Goal: Find specific page/section: Find specific page/section

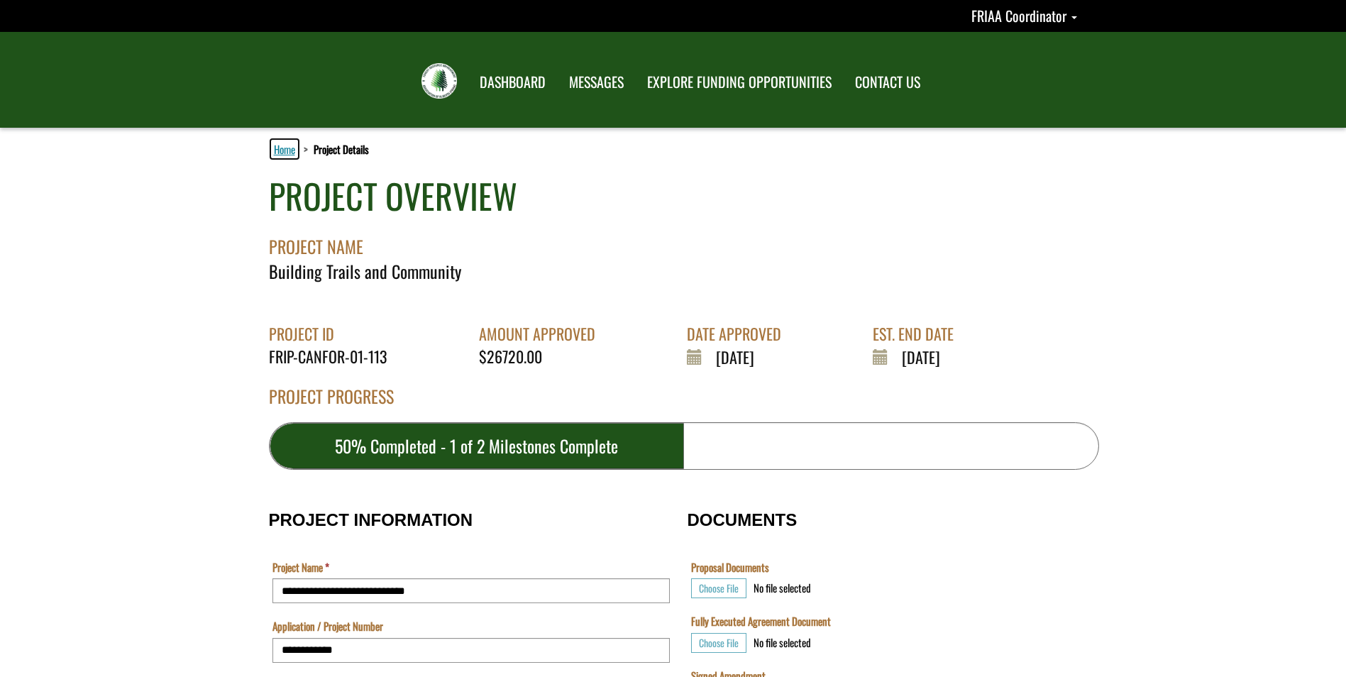
click at [286, 150] on link "Home" at bounding box center [284, 149] width 27 height 18
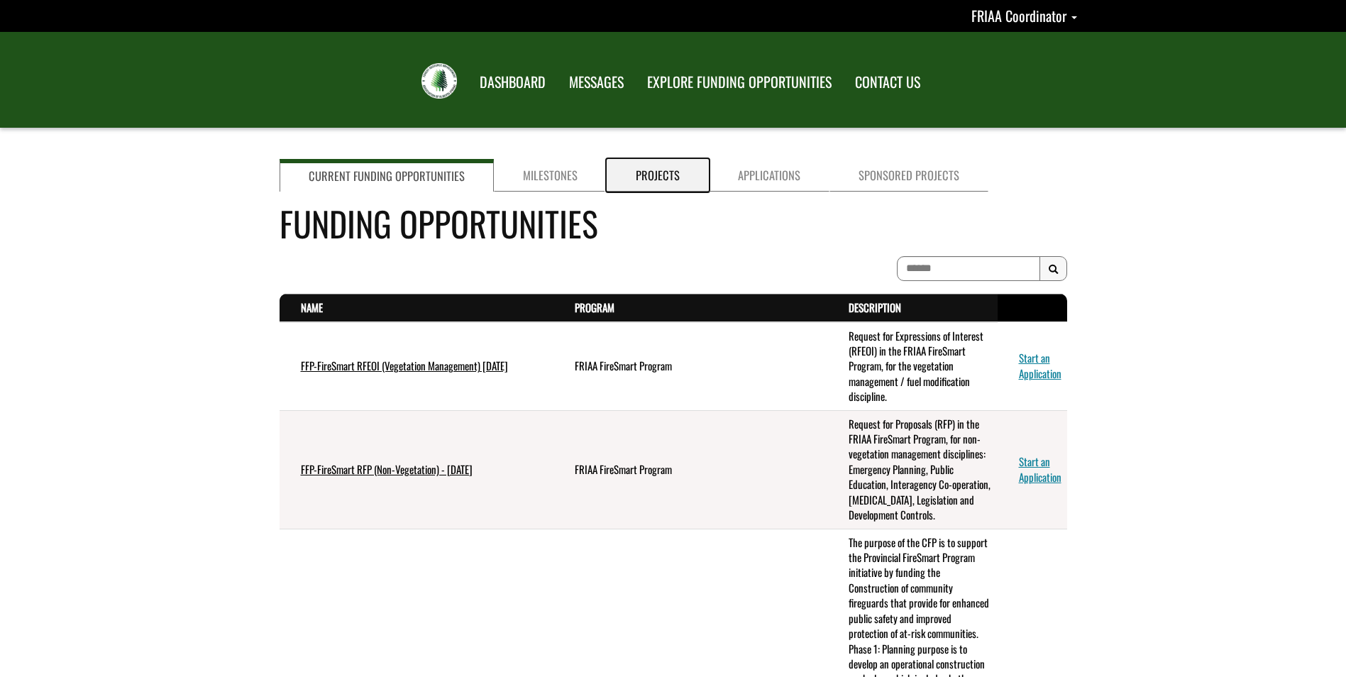
click at [648, 167] on link "Projects" at bounding box center [658, 175] width 102 height 33
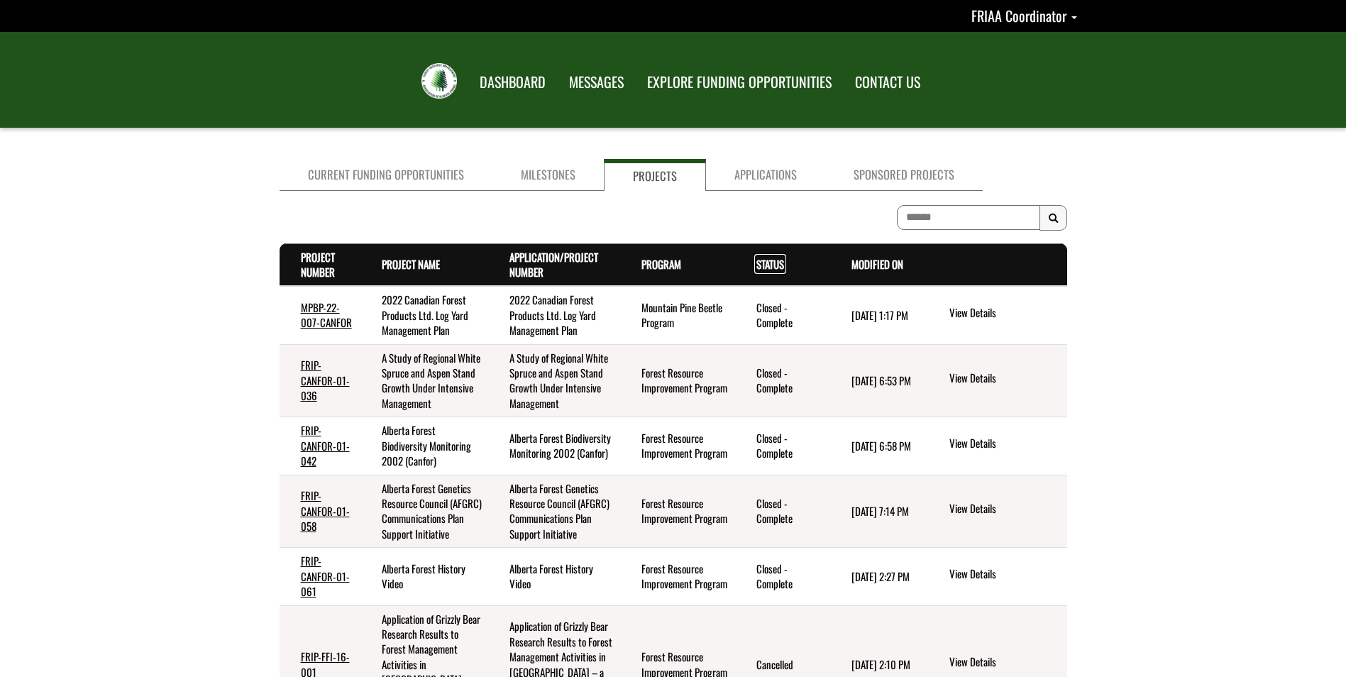
click at [756, 264] on link "Status . sort descending" at bounding box center [770, 264] width 28 height 16
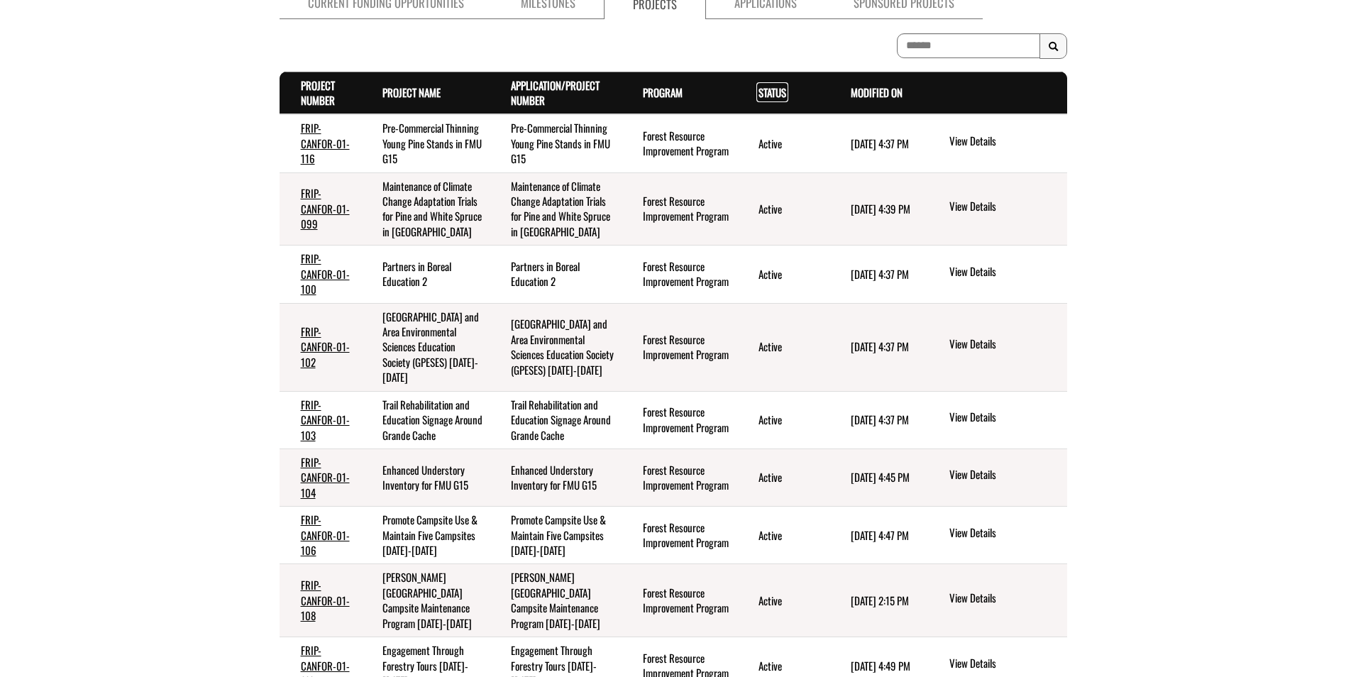
scroll to position [213, 0]
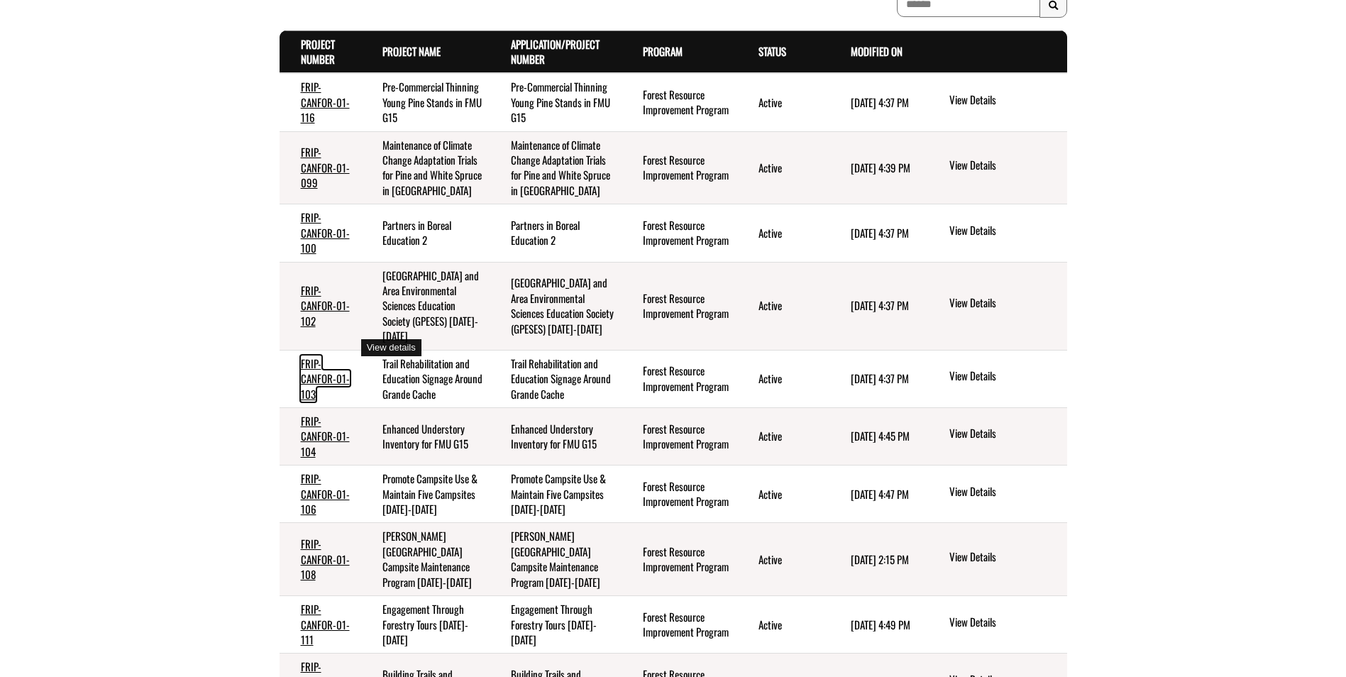
click at [321, 355] on link "FRIP-CANFOR-01-103" at bounding box center [325, 378] width 49 height 46
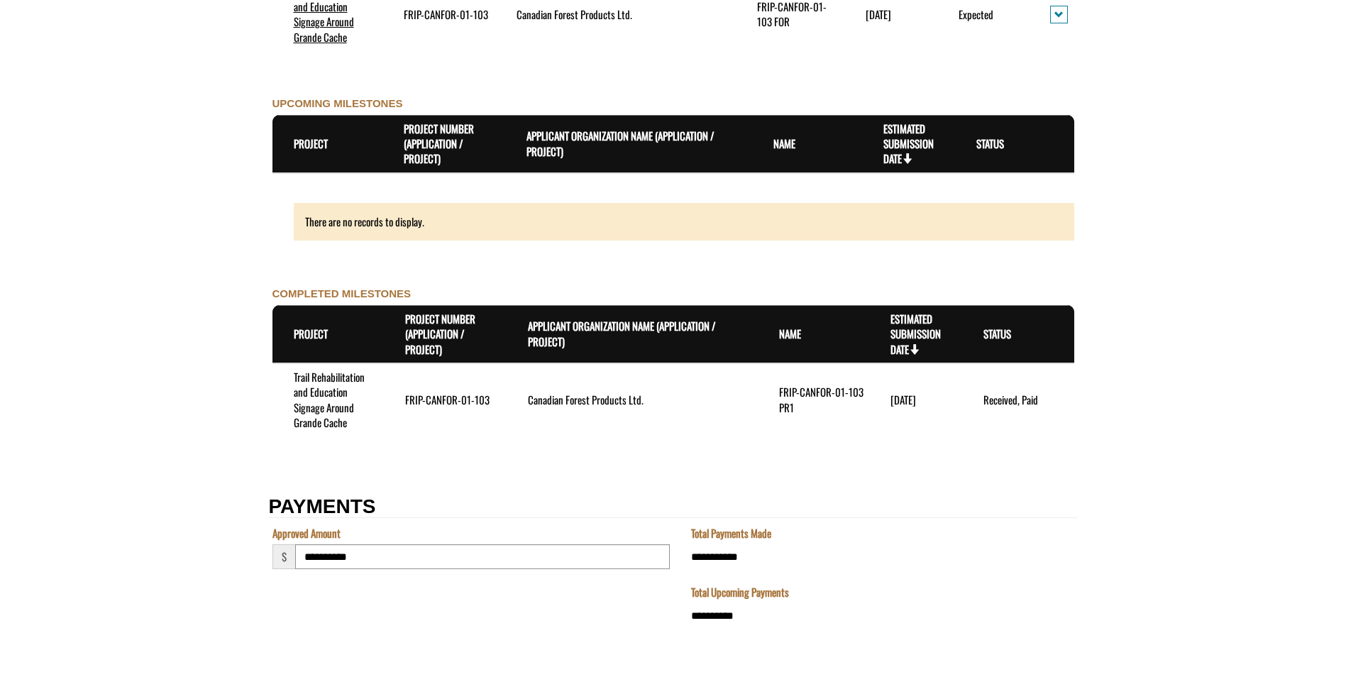
scroll to position [1492, 0]
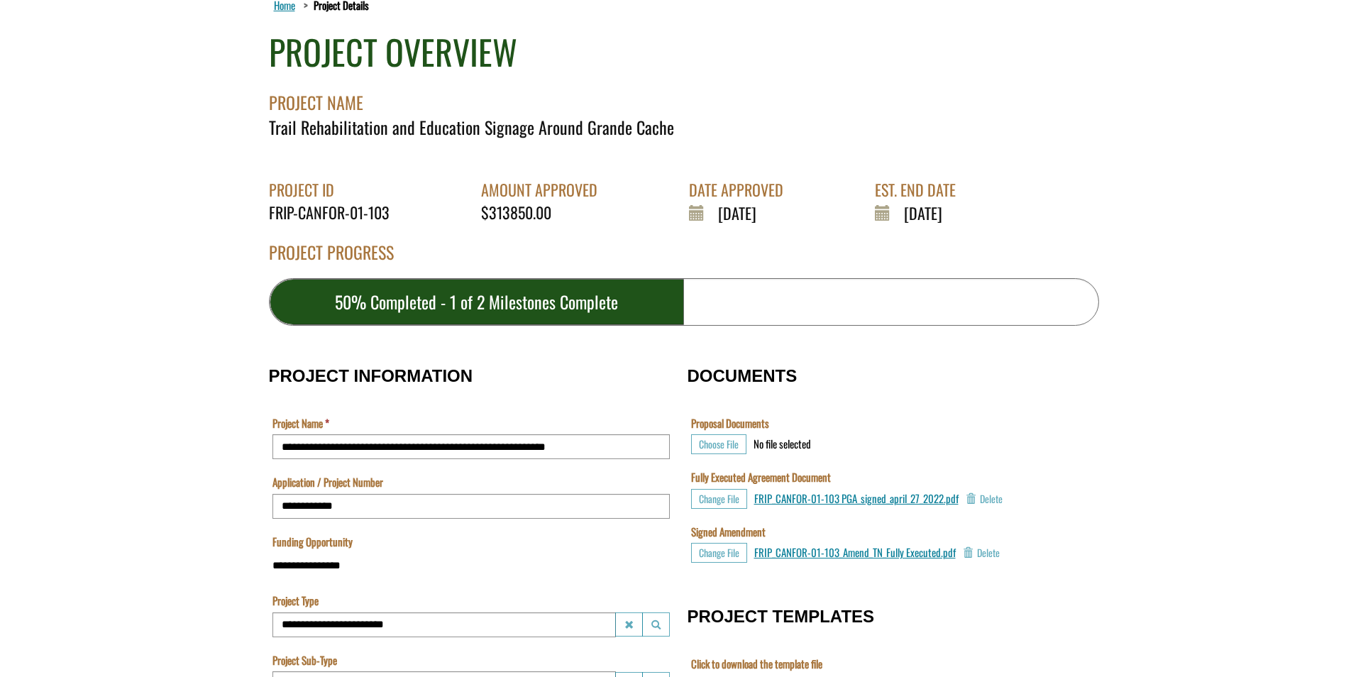
scroll to position [357, 0]
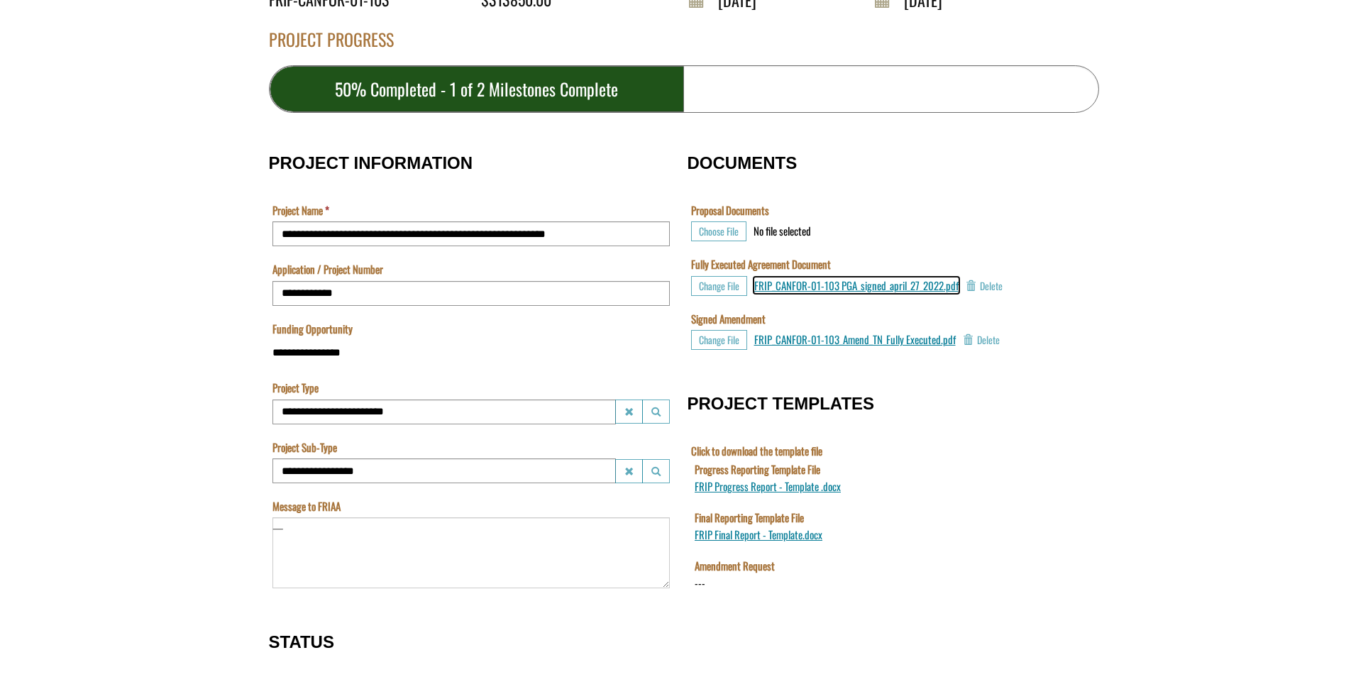
click at [868, 286] on span "FRIP_CANFOR-01-103 PGA_signed_april_27_2022.pdf" at bounding box center [856, 285] width 204 height 16
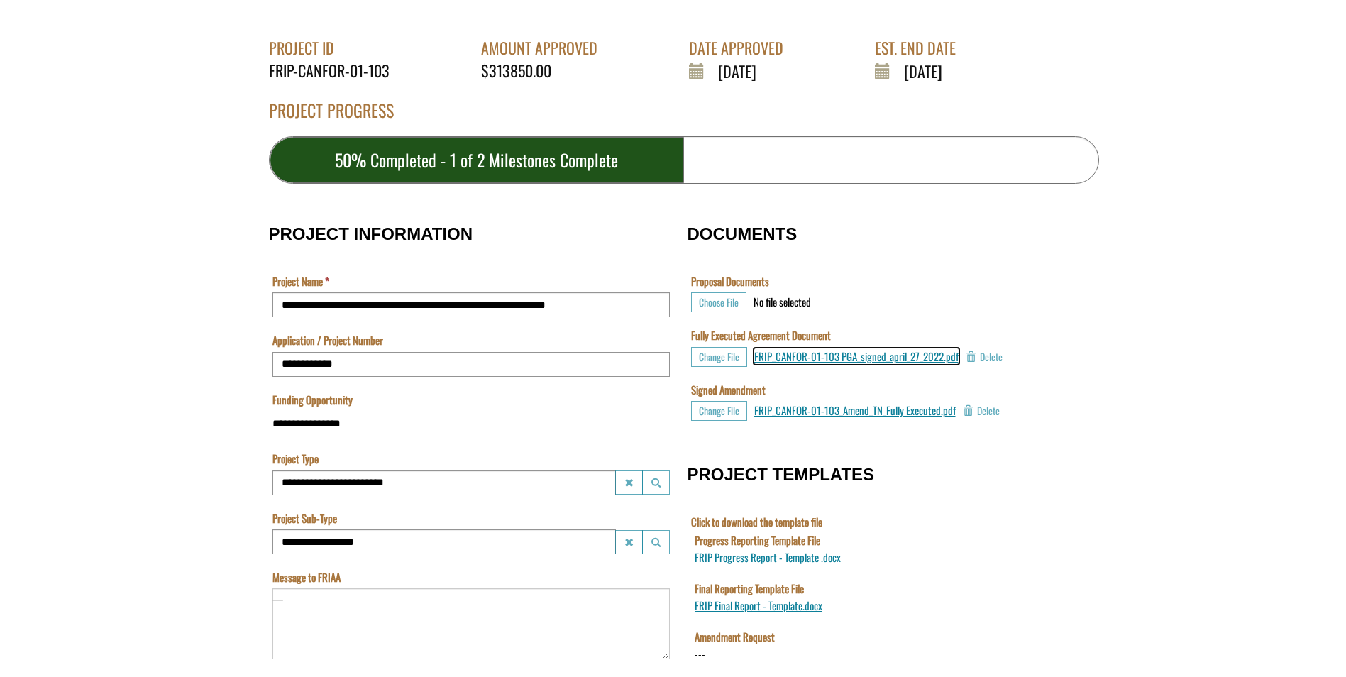
scroll to position [0, 0]
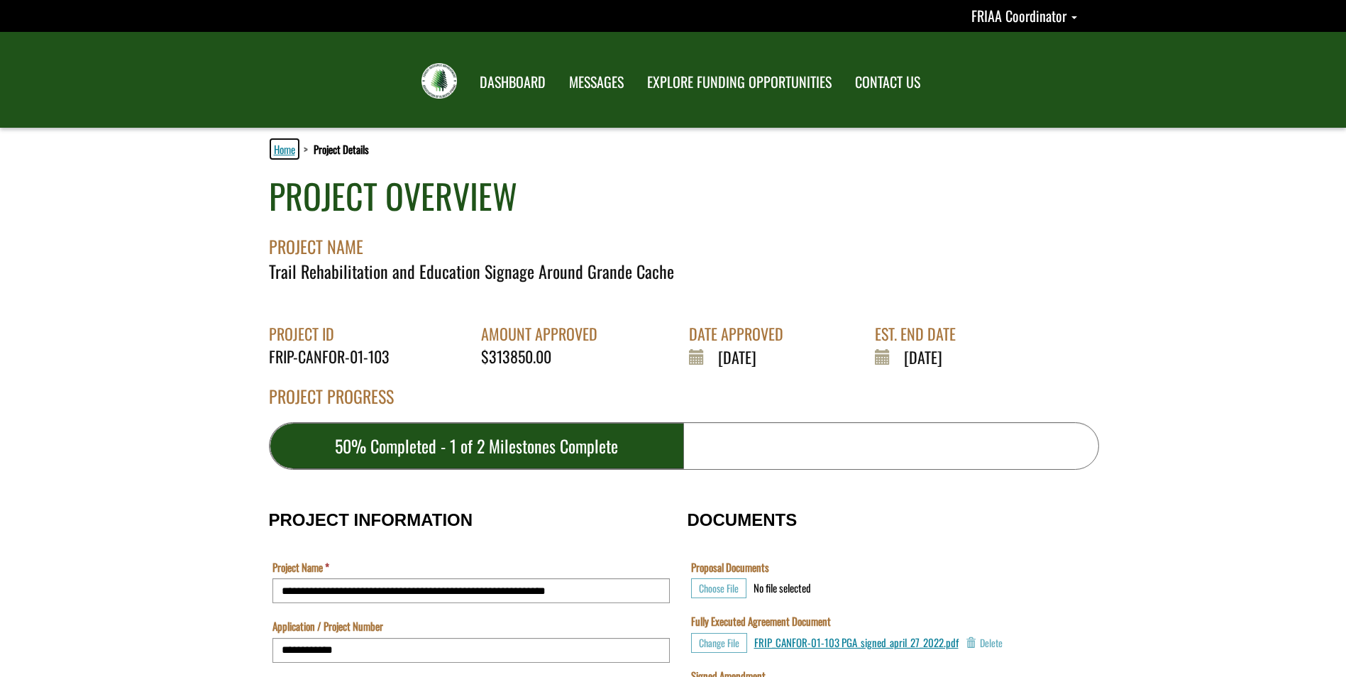
click at [280, 154] on link "Home" at bounding box center [284, 149] width 27 height 18
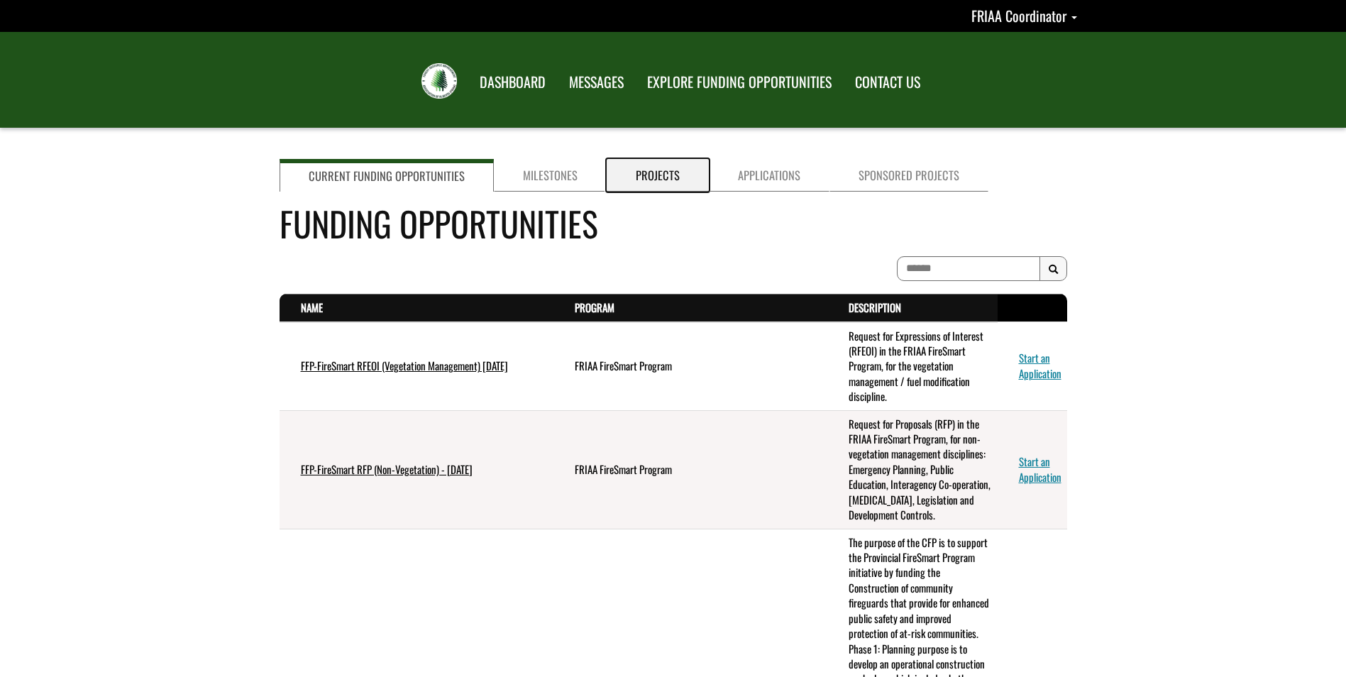
click at [642, 177] on link "Projects" at bounding box center [658, 175] width 102 height 33
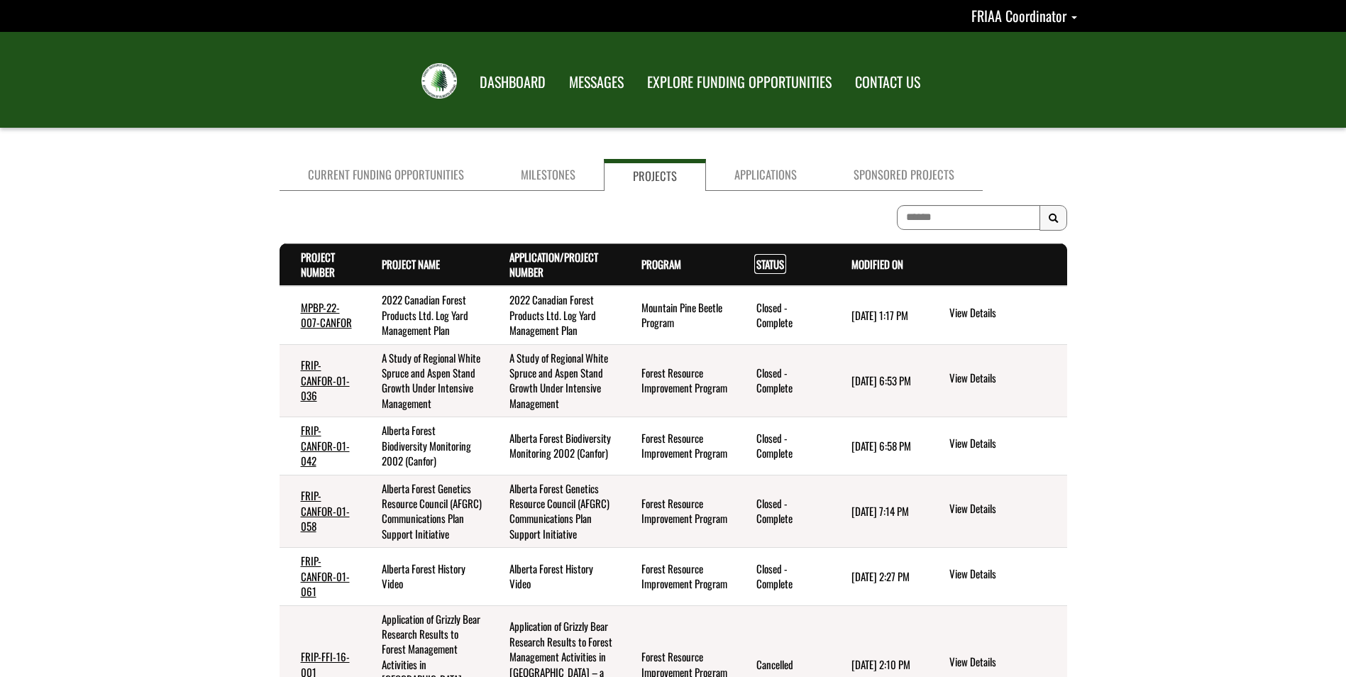
click at [773, 269] on link "Status . sort descending" at bounding box center [770, 264] width 28 height 16
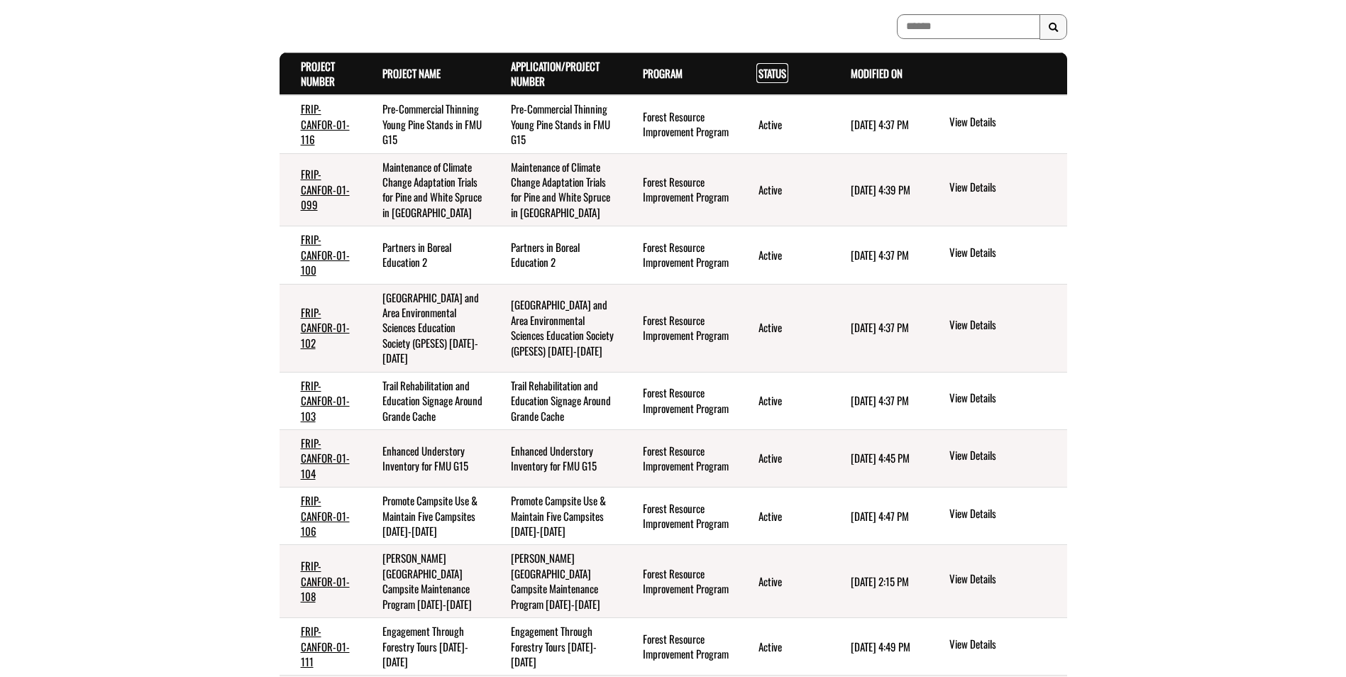
scroll to position [213, 0]
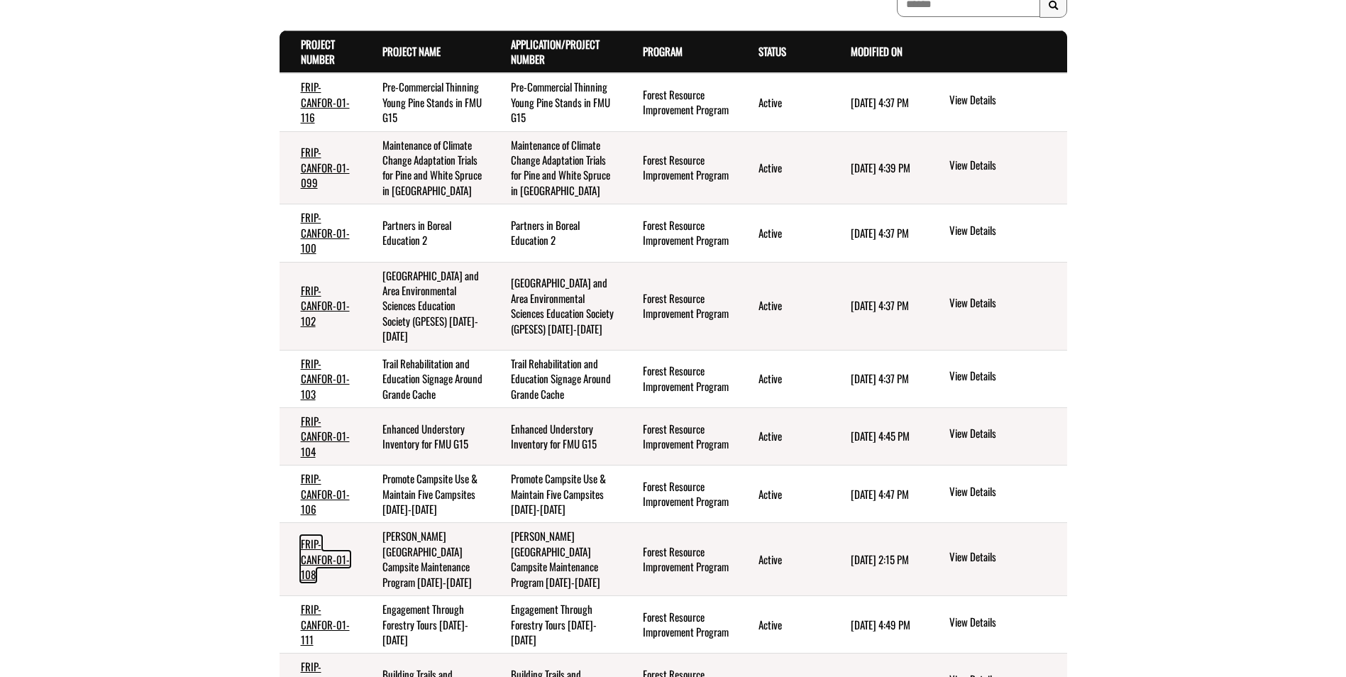
click at [321, 536] on link "FRIP-CANFOR-01-108" at bounding box center [325, 559] width 49 height 46
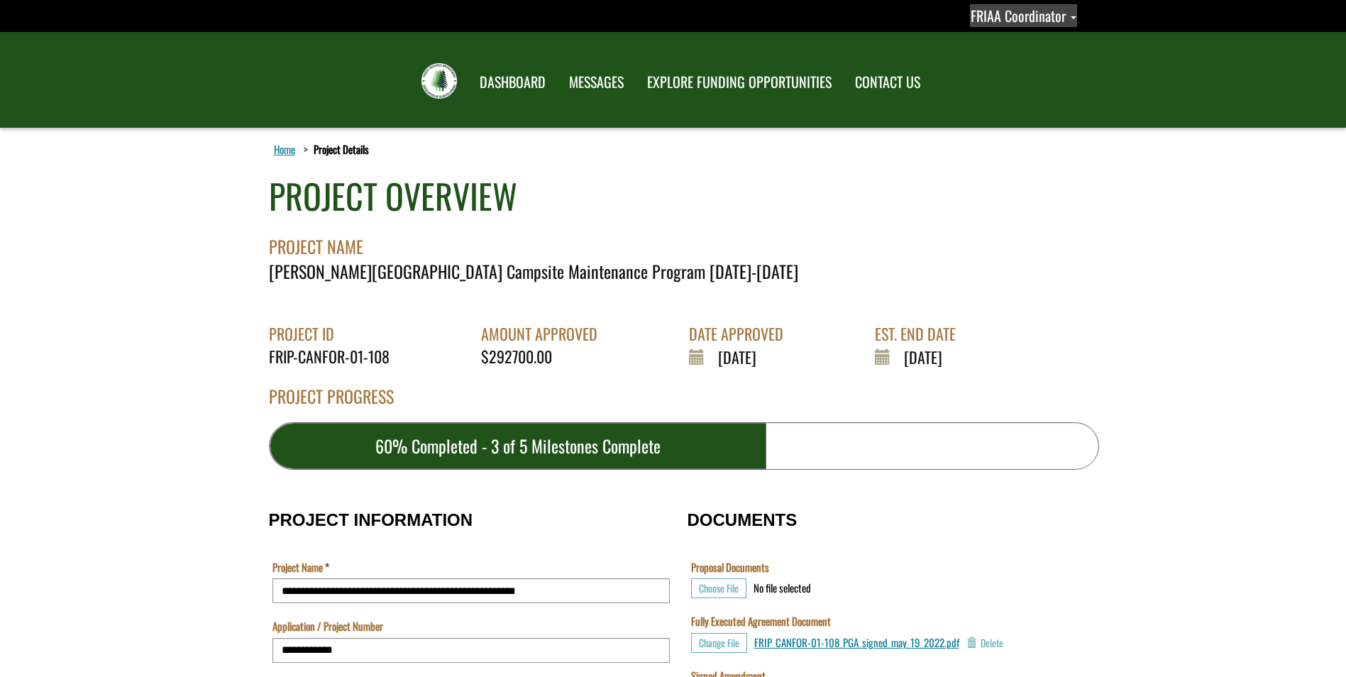
click at [997, 13] on span "FRIAA Coordinator" at bounding box center [1018, 15] width 95 height 21
click at [999, 74] on link "Sign out" at bounding box center [1011, 74] width 110 height 19
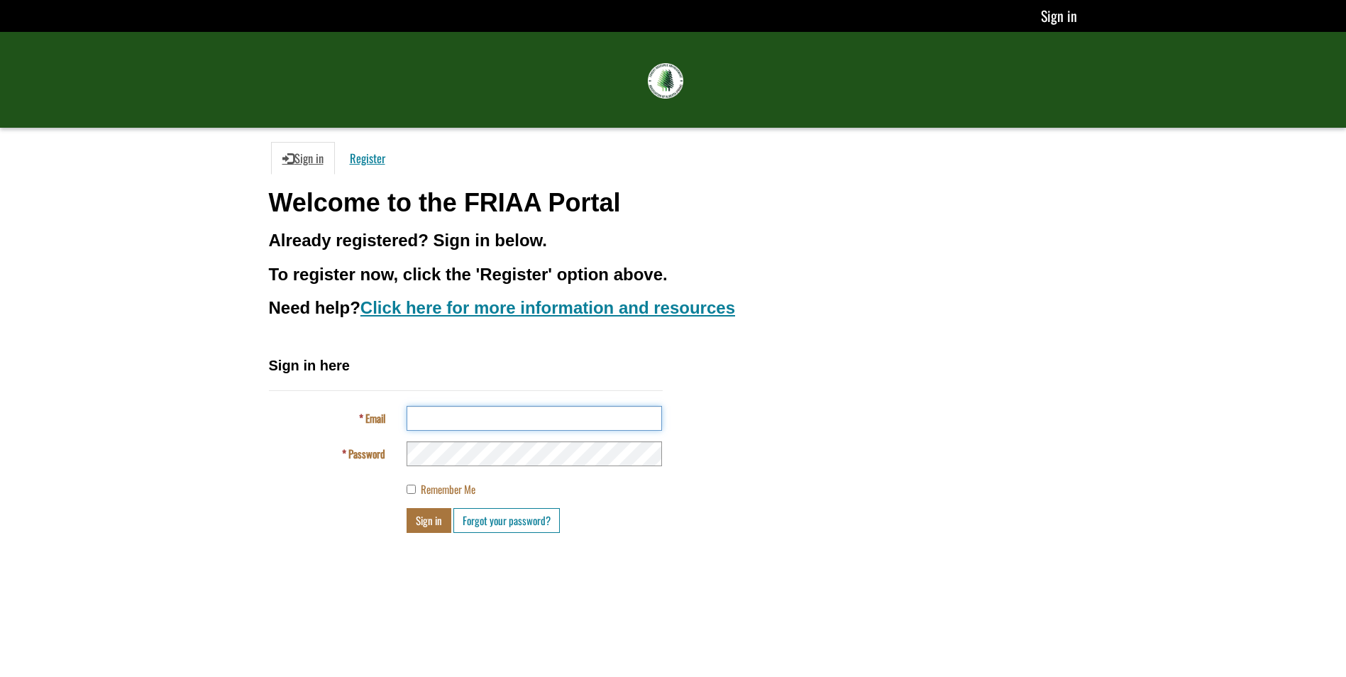
drag, startPoint x: 565, startPoint y: 421, endPoint x: 553, endPoint y: 419, distance: 12.4
click at [565, 421] on input "Email" at bounding box center [534, 418] width 255 height 25
type input "**********"
click at [420, 526] on button "Sign in" at bounding box center [429, 520] width 45 height 25
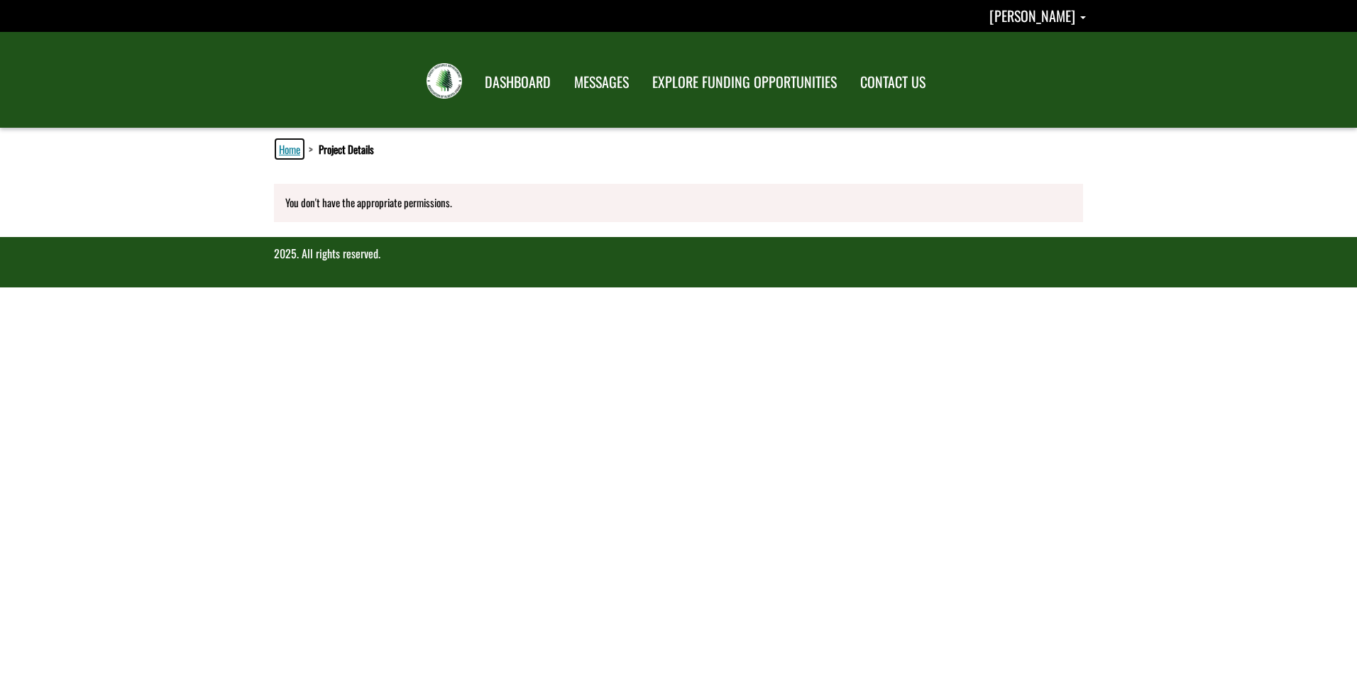
click at [291, 149] on link "Home" at bounding box center [289, 149] width 27 height 18
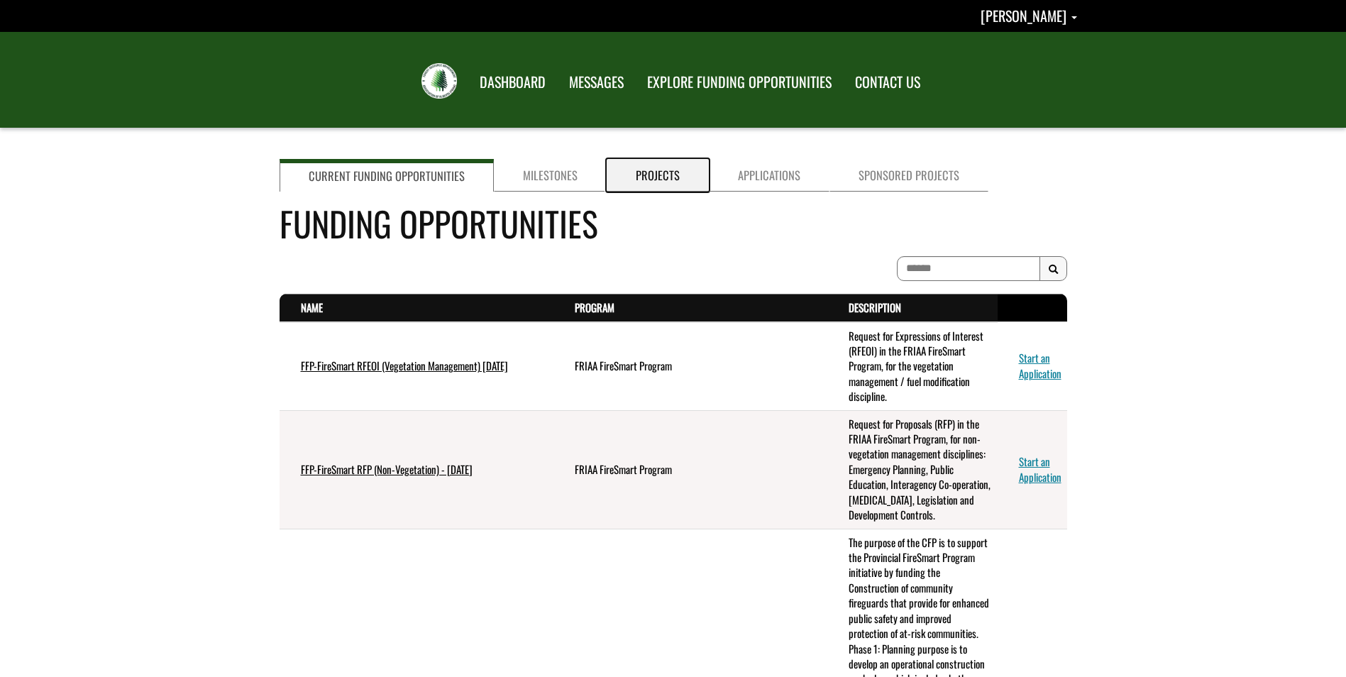
click at [650, 177] on link "Projects" at bounding box center [658, 175] width 102 height 33
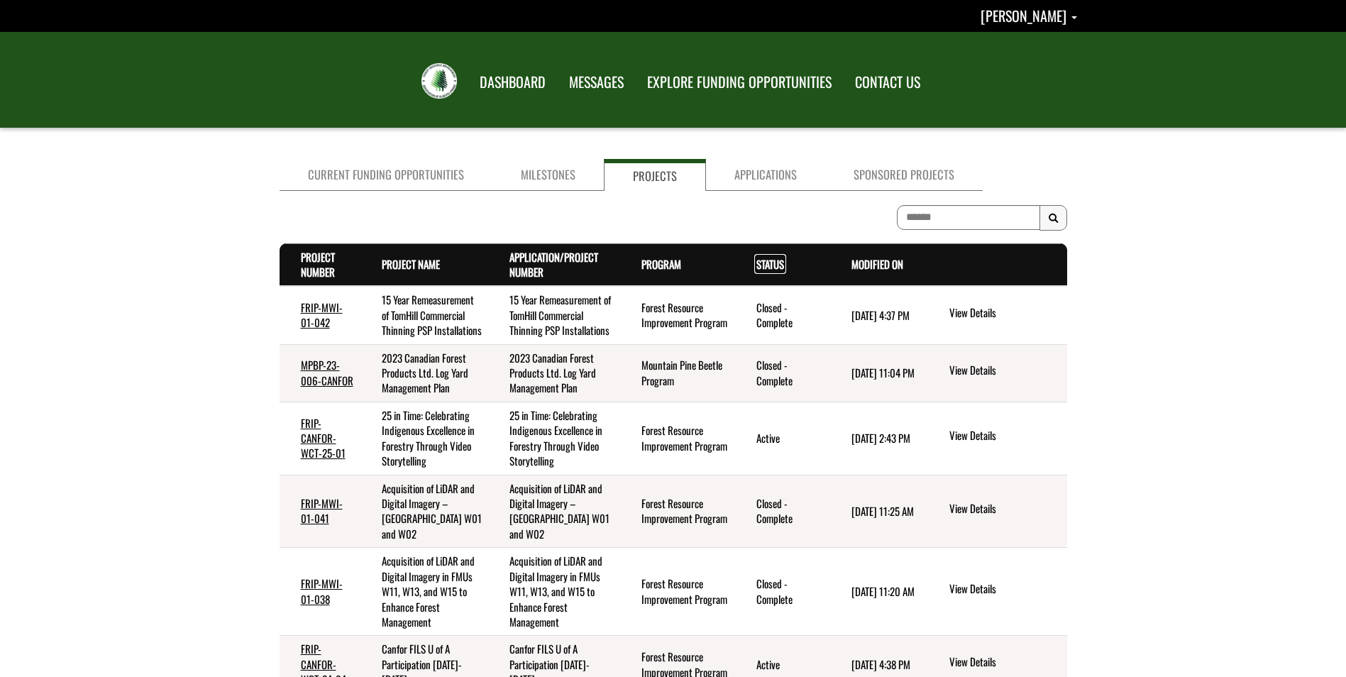
click at [778, 260] on link "Status . sort descending" at bounding box center [770, 264] width 28 height 16
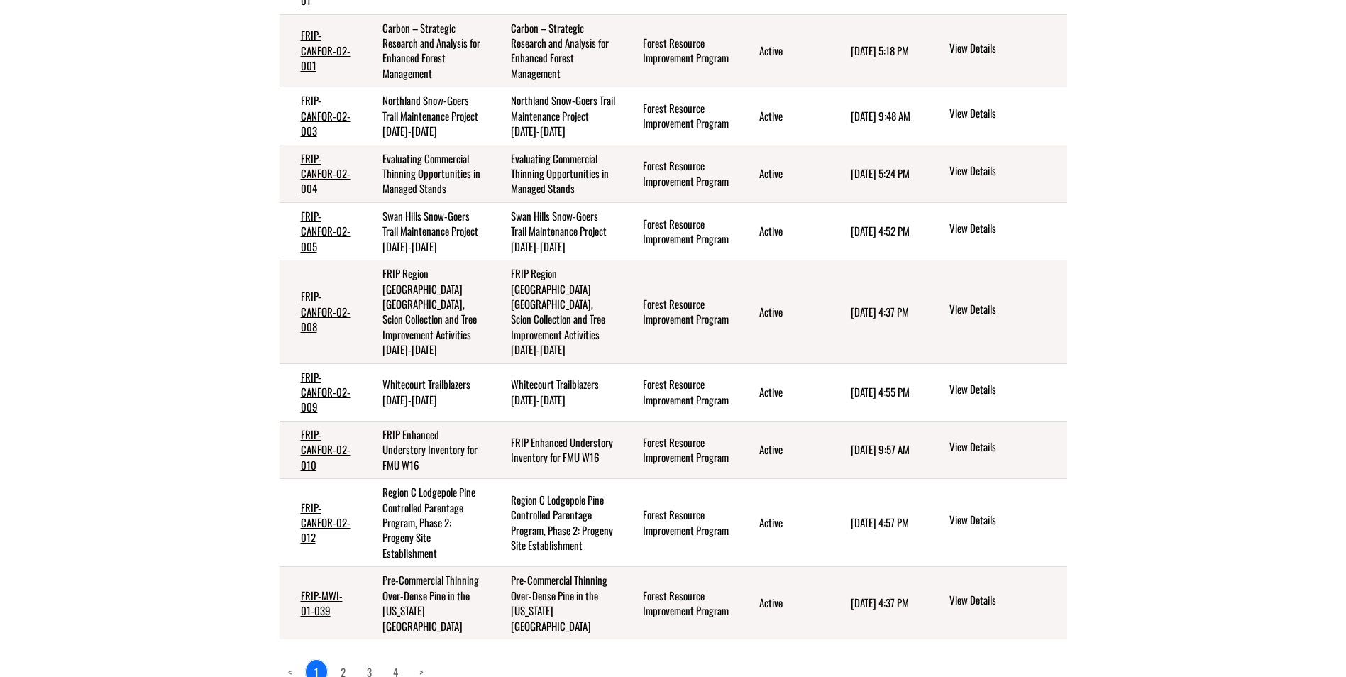
scroll to position [355, 0]
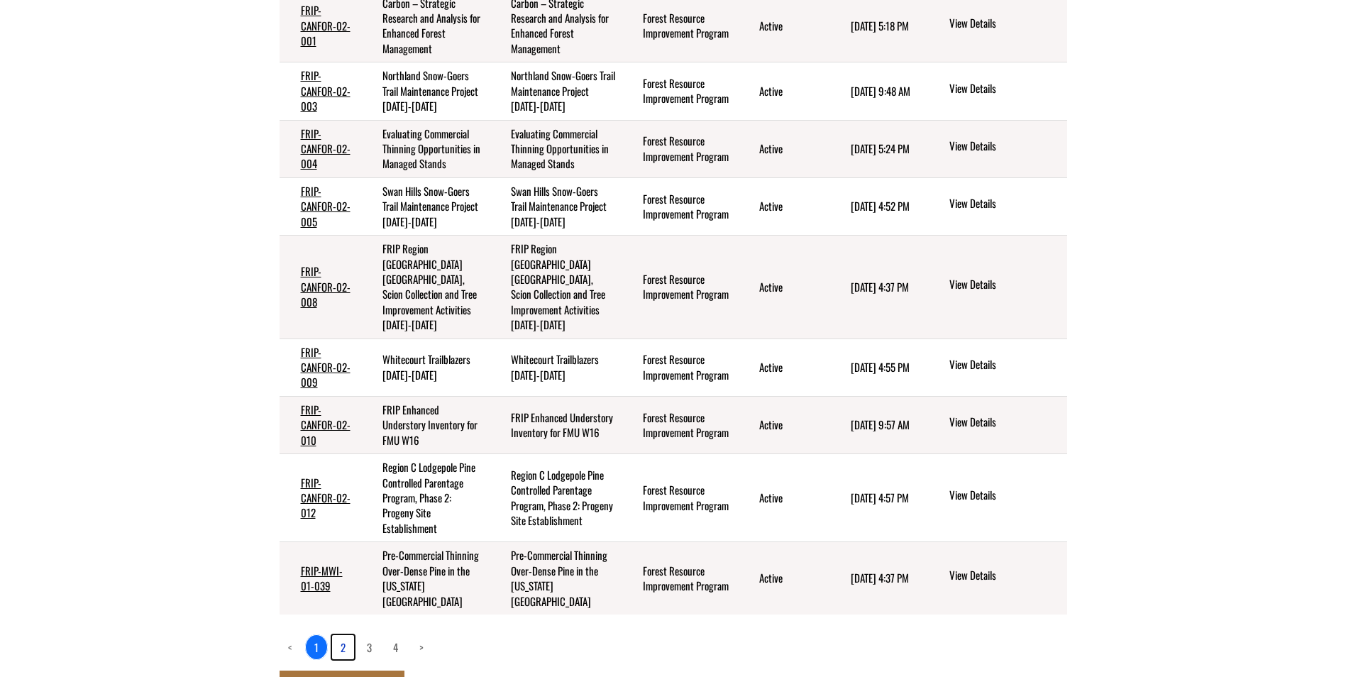
click at [346, 637] on link "2" at bounding box center [343, 647] width 22 height 24
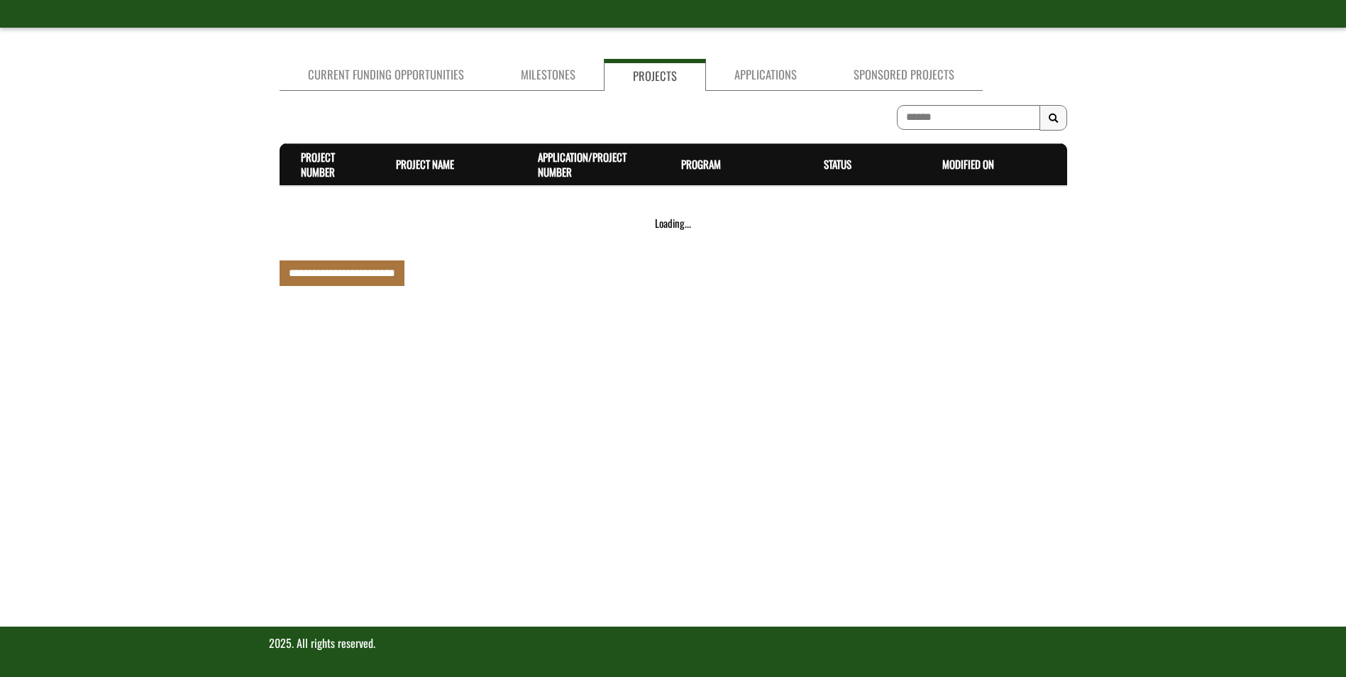
scroll to position [277, 0]
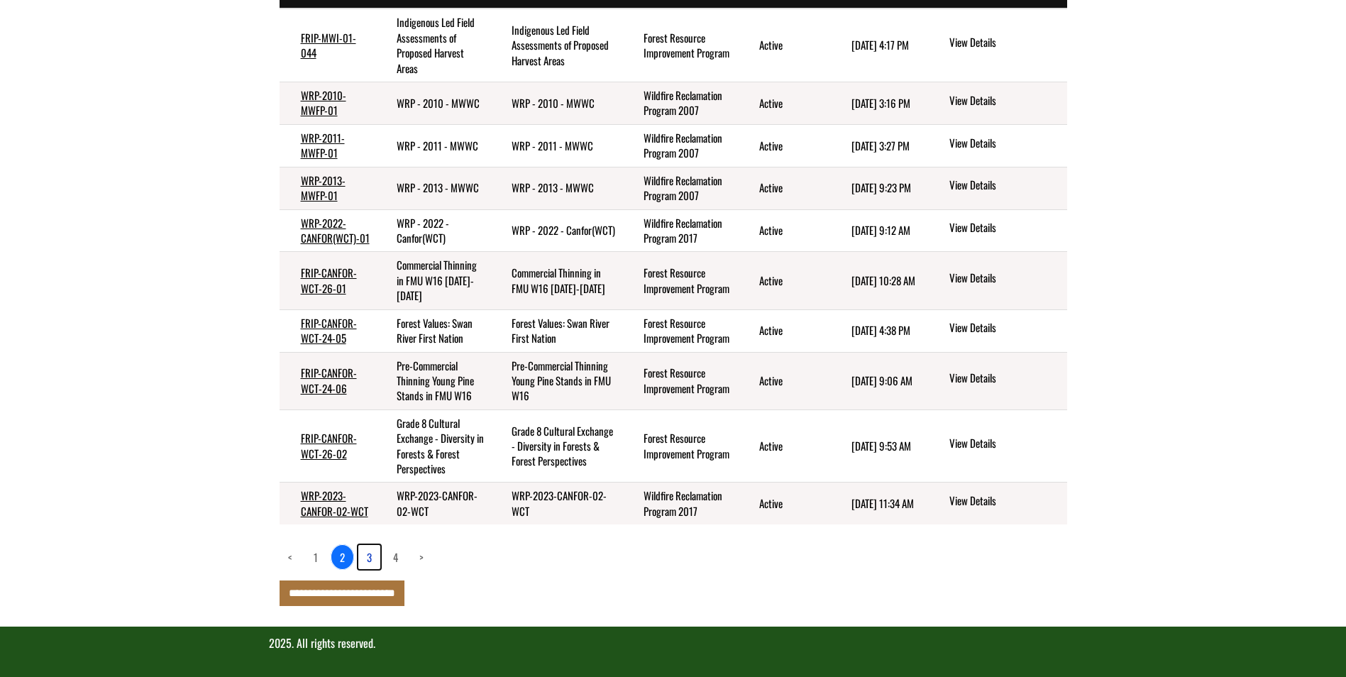
click at [370, 558] on link "3" at bounding box center [369, 557] width 22 height 24
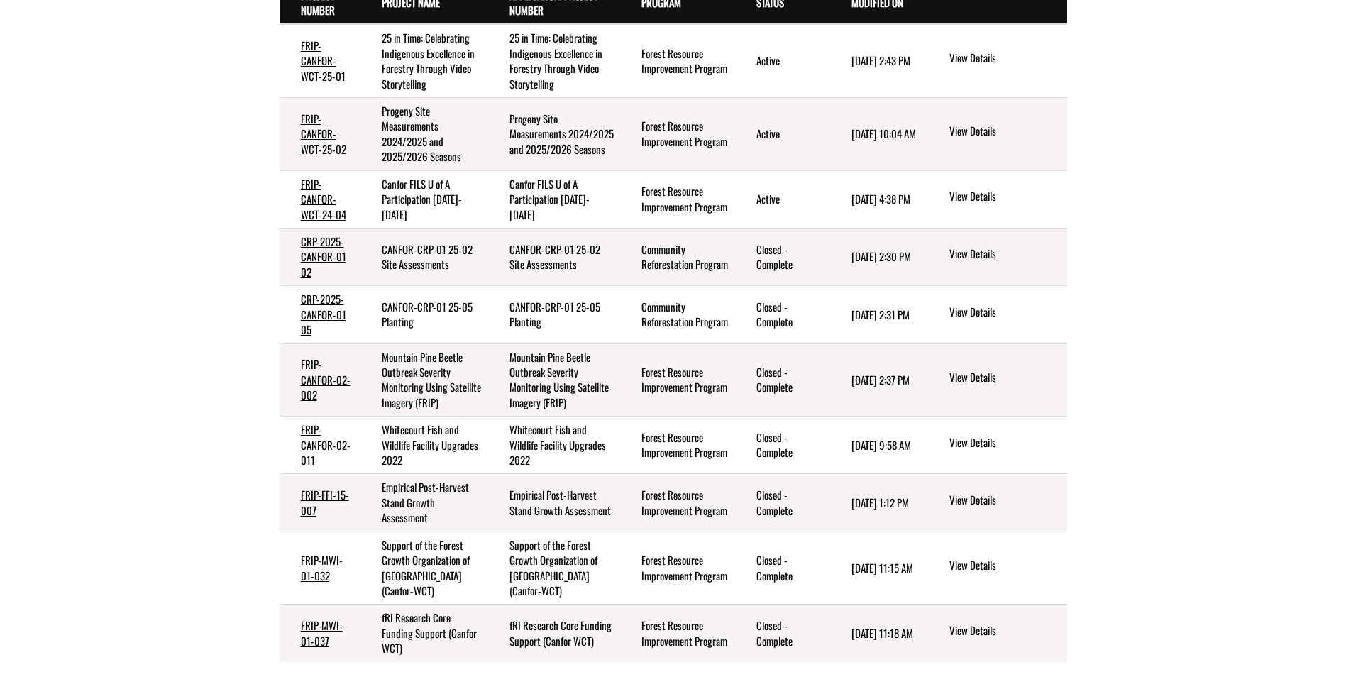
scroll to position [115, 0]
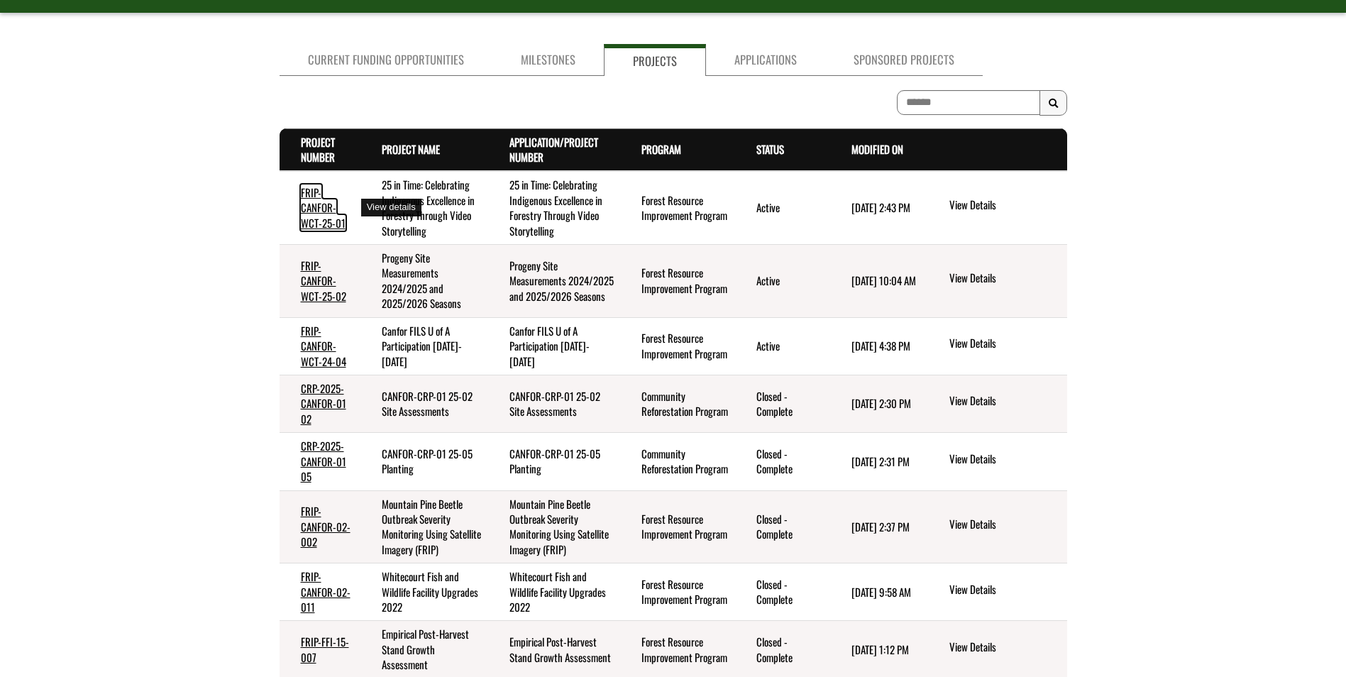
click at [321, 213] on link "FRIP-CANFOR-WCT-25-01" at bounding box center [323, 207] width 45 height 46
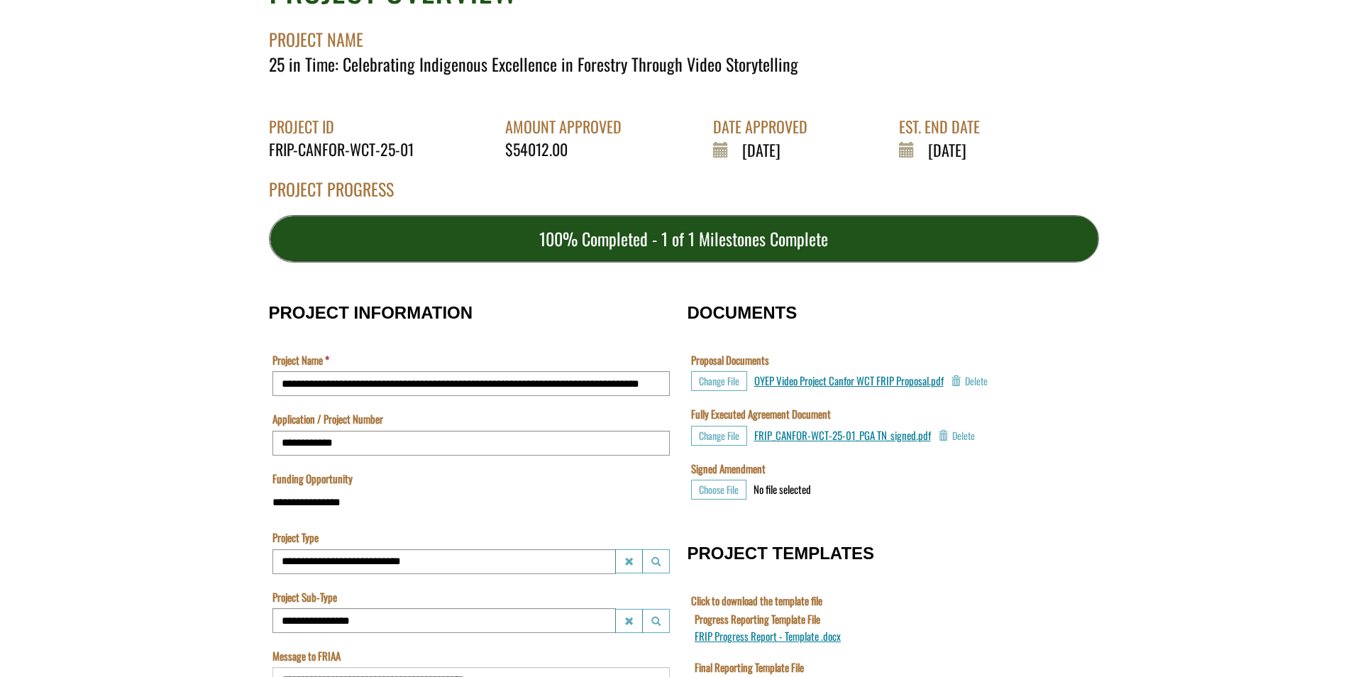
scroll to position [284, 0]
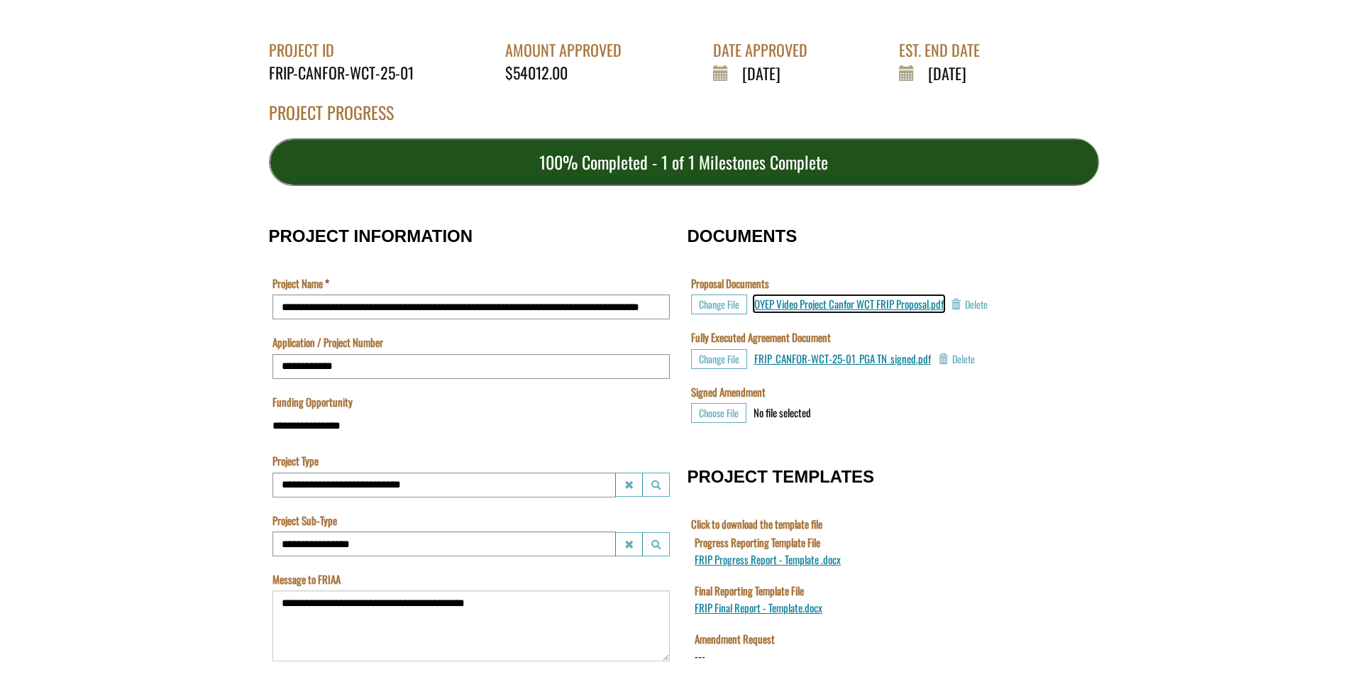
click at [864, 306] on span "OYEP Video Project Canfor WCT FRIP Proposal.pdf" at bounding box center [848, 304] width 189 height 16
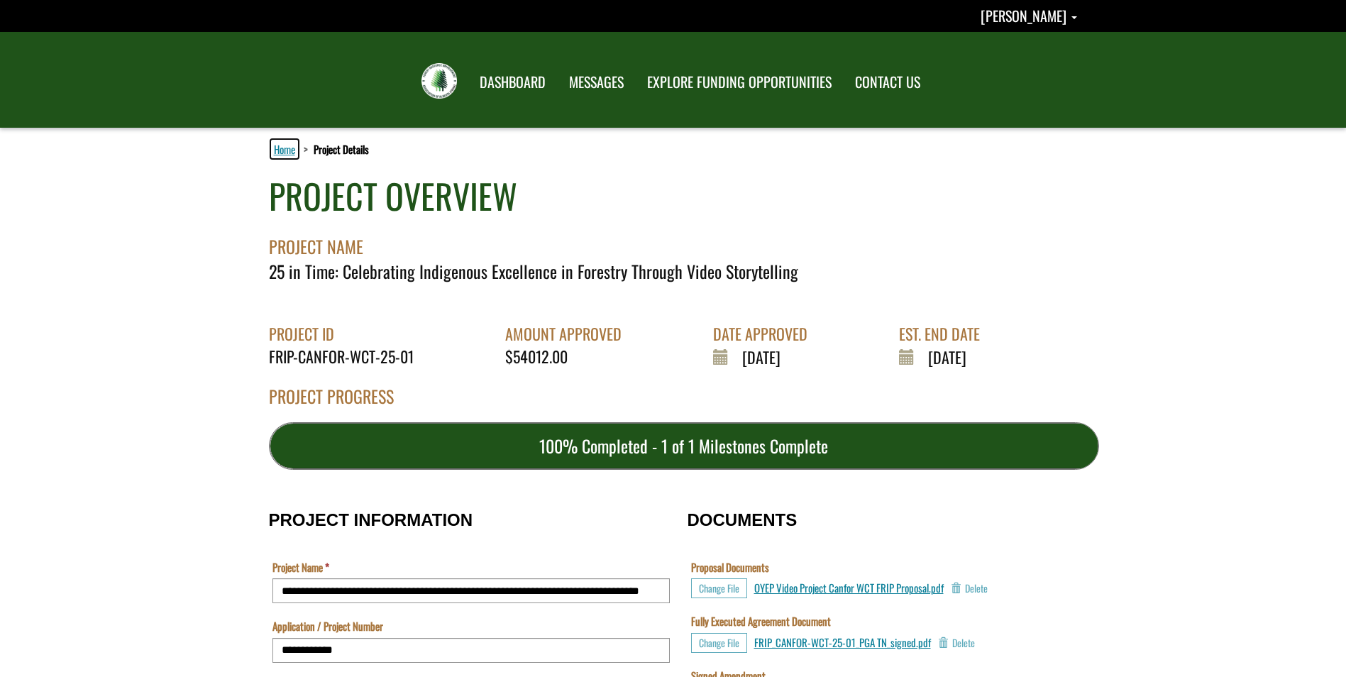
click at [280, 150] on link "Home" at bounding box center [284, 149] width 27 height 18
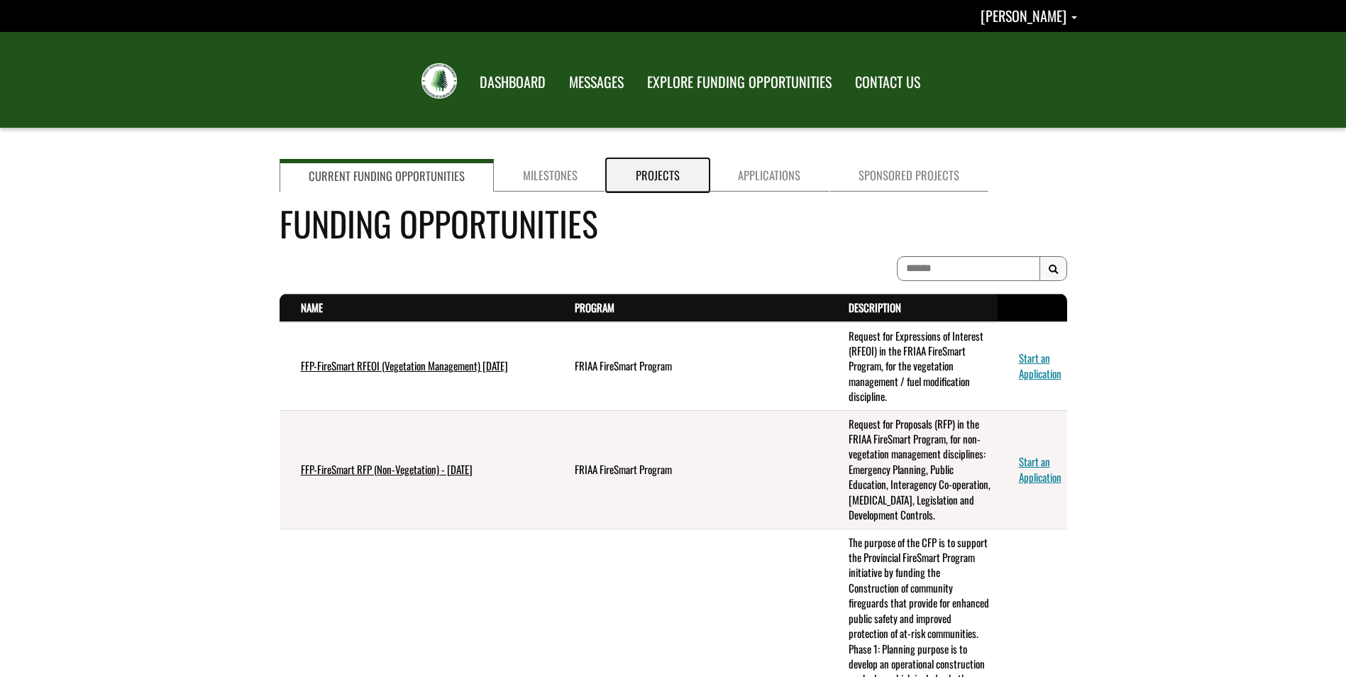
click at [647, 177] on link "Projects" at bounding box center [658, 175] width 102 height 33
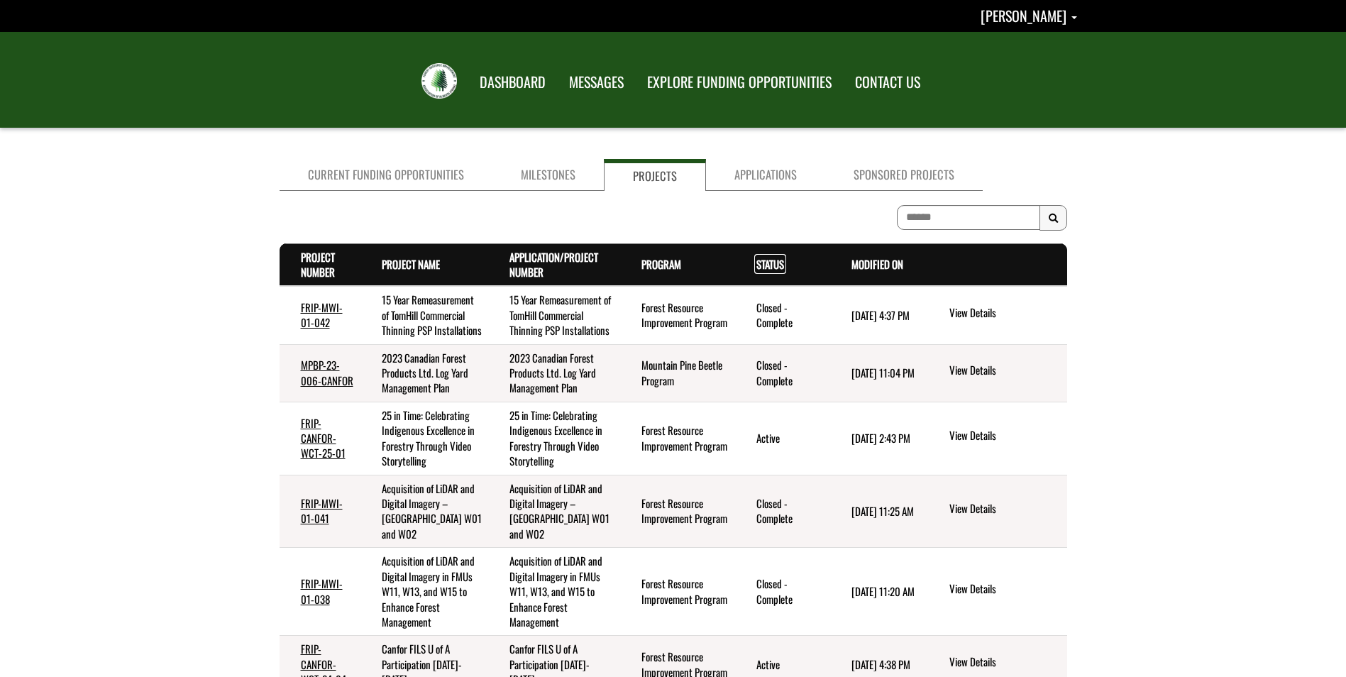
click at [767, 263] on link "Status . sort descending" at bounding box center [770, 264] width 28 height 16
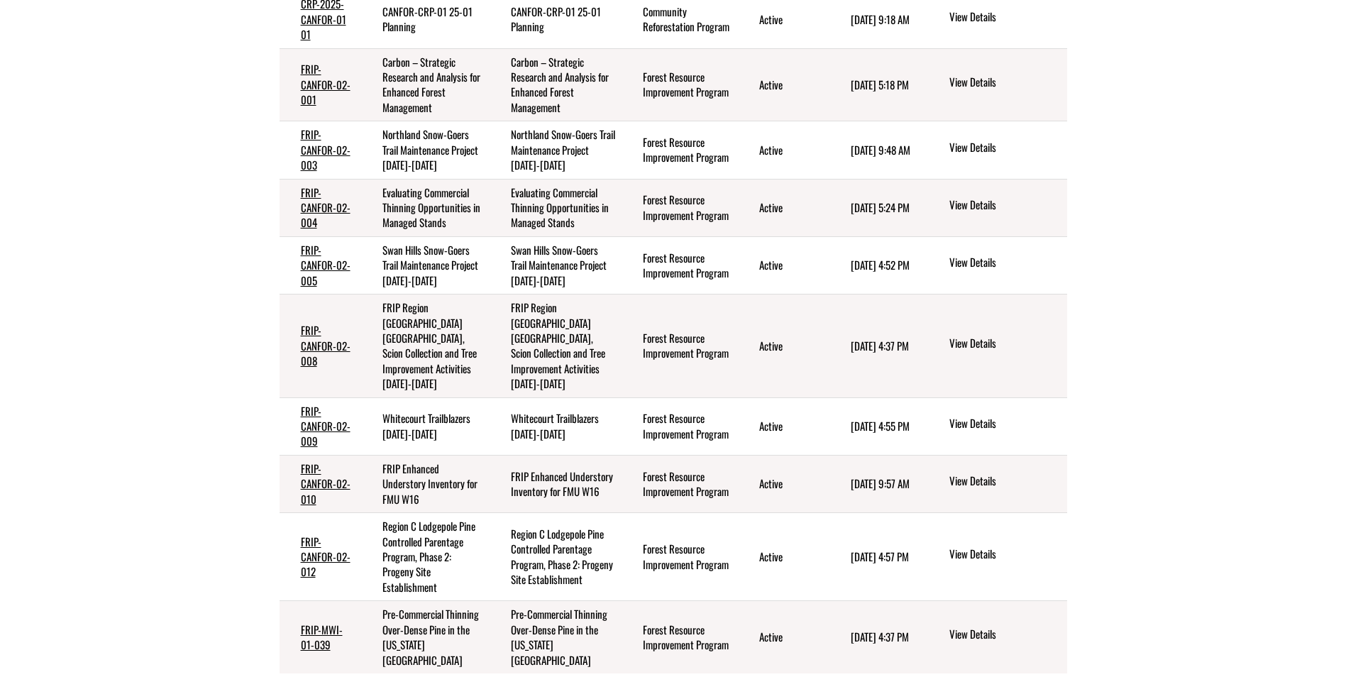
scroll to position [426, 0]
